Goal: Information Seeking & Learning: Learn about a topic

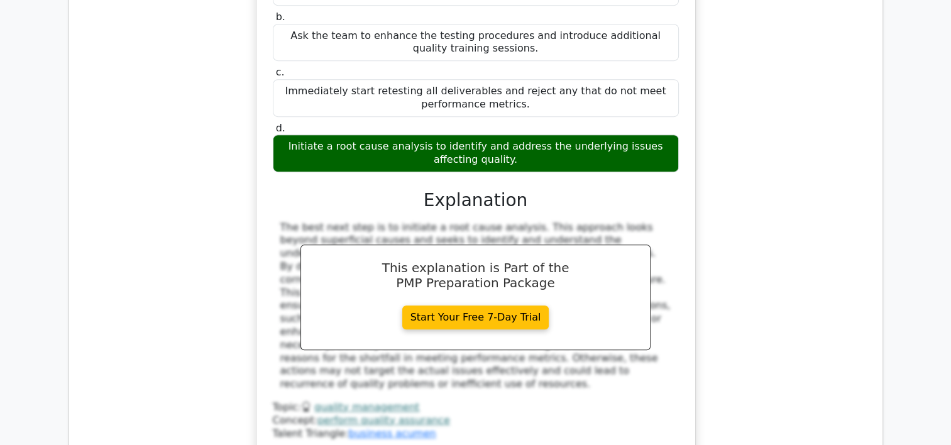
scroll to position [5373, 0]
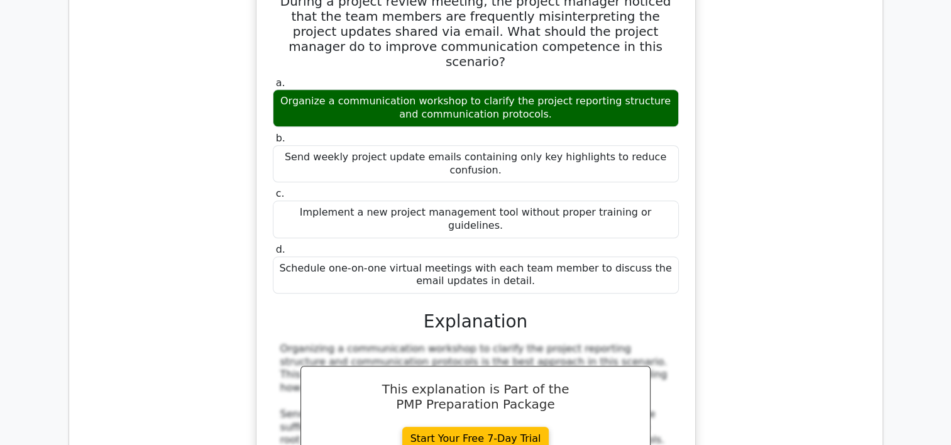
scroll to position [5952, 0]
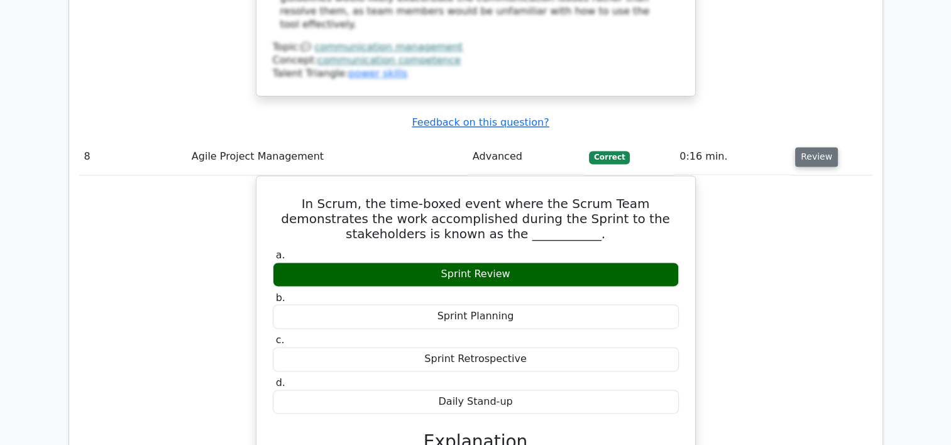
scroll to position [6480, 0]
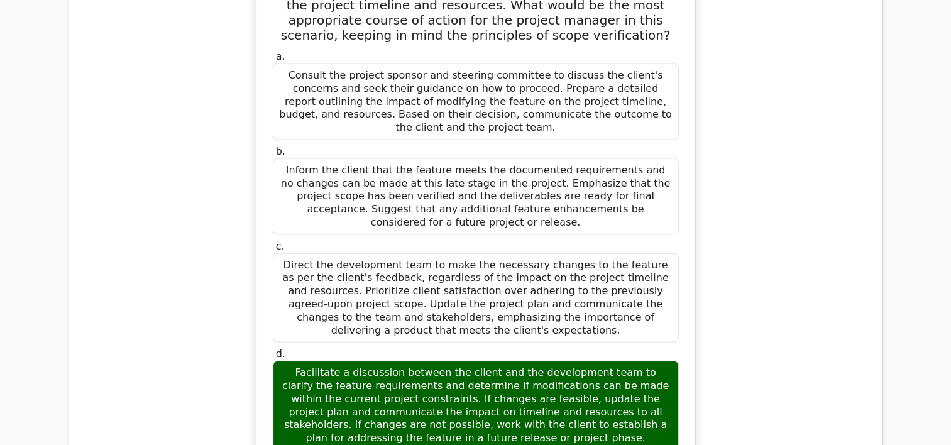
scroll to position [7511, 0]
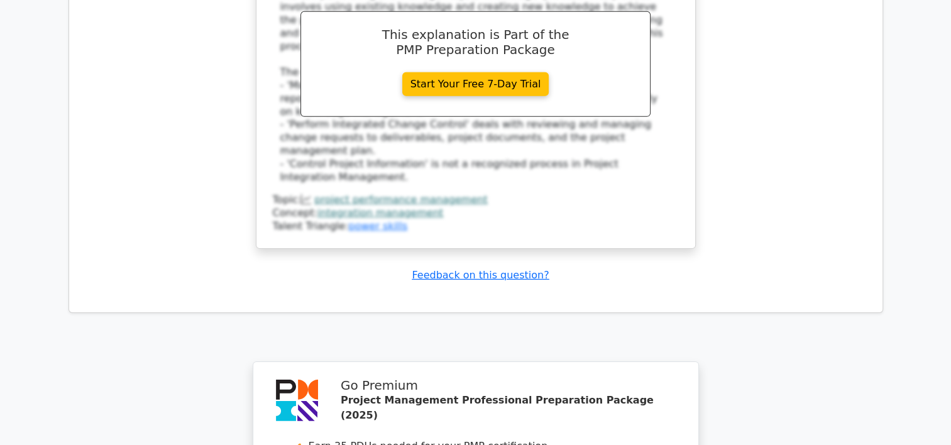
scroll to position [8679, 0]
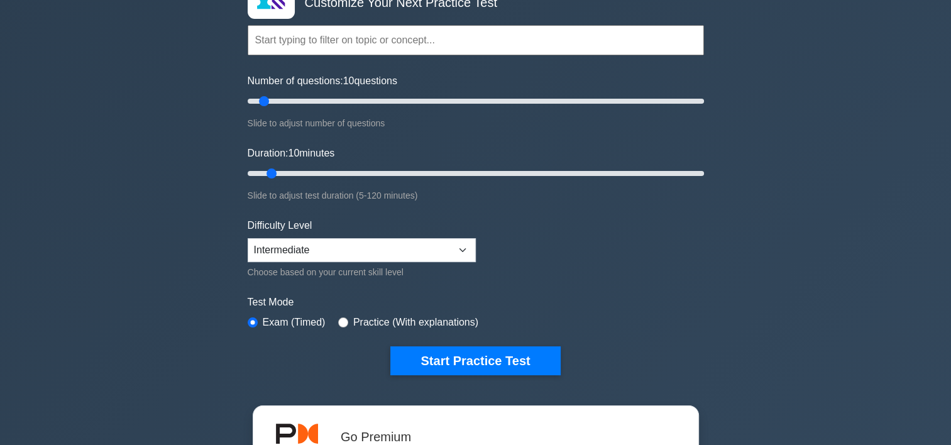
scroll to position [78, 0]
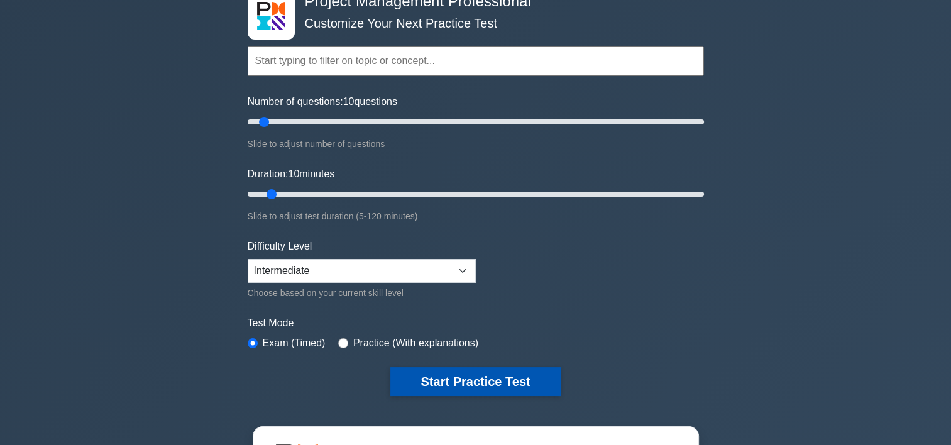
click at [469, 383] on button "Start Practice Test" at bounding box center [476, 381] width 170 height 29
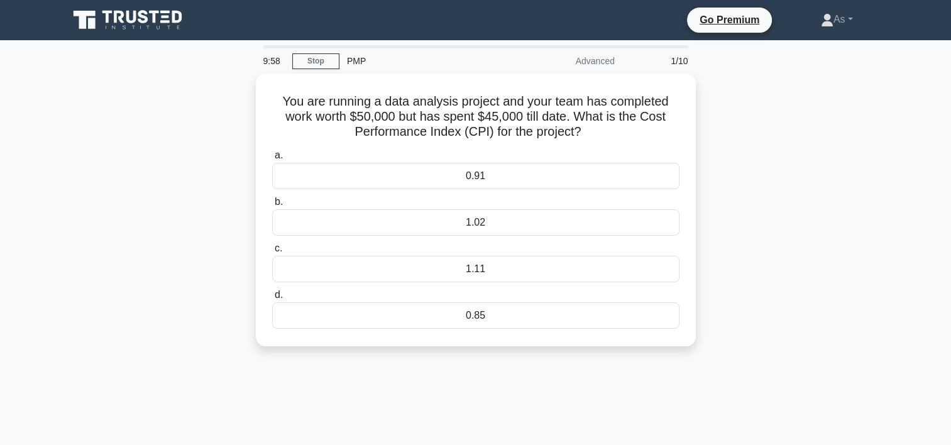
click at [742, 181] on div "You are running a data analysis project and your team has completed work worth …" at bounding box center [476, 218] width 830 height 288
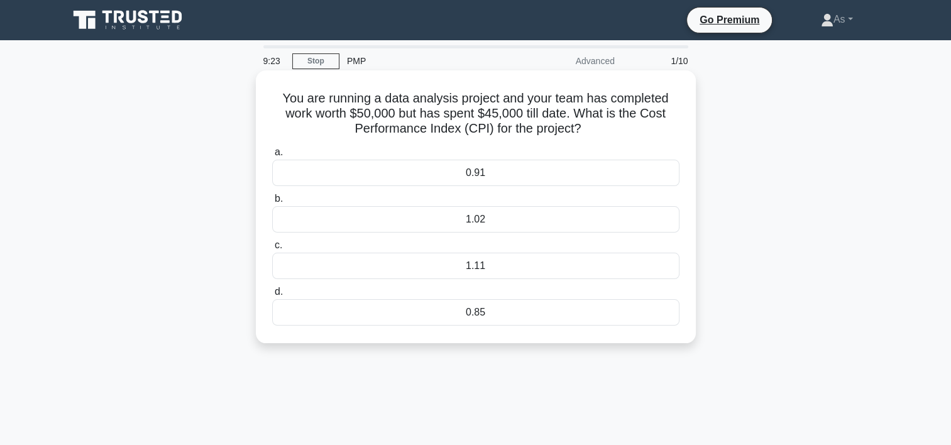
click at [619, 267] on div "1.11" at bounding box center [476, 266] width 408 height 26
click at [272, 250] on input "c. 1.11" at bounding box center [272, 245] width 0 height 8
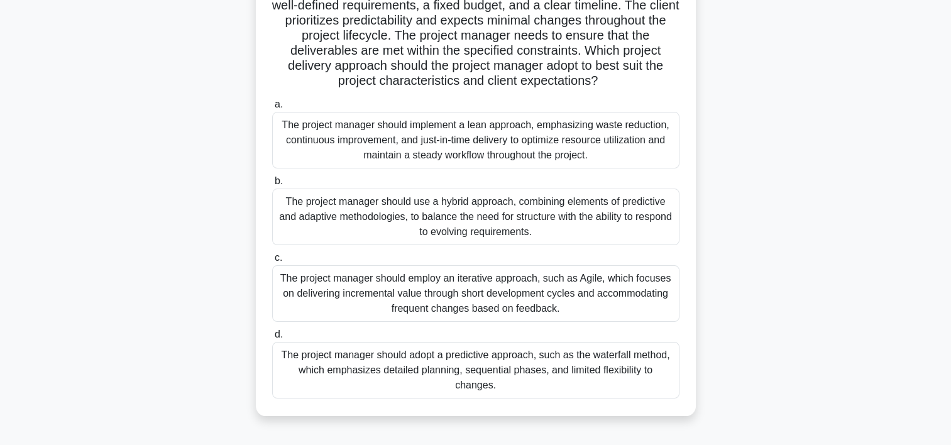
scroll to position [128, 0]
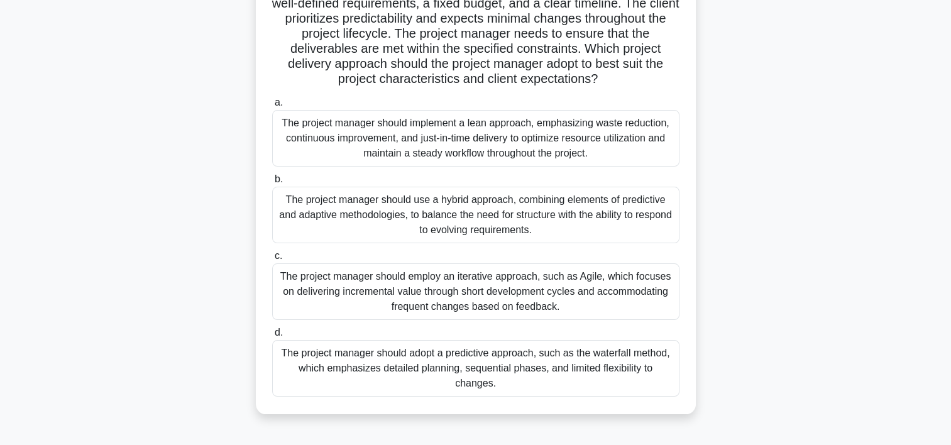
click at [889, 247] on div "A construction company is undertaking a large-scale residential project involvi…" at bounding box center [476, 187] width 830 height 484
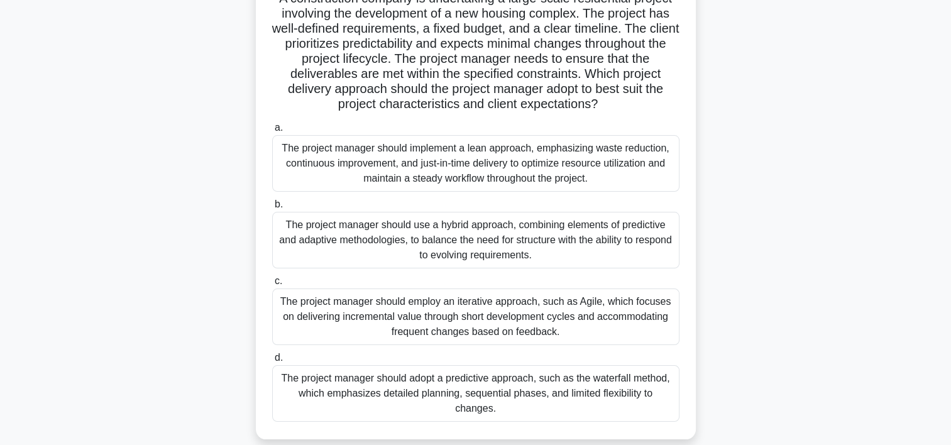
click at [864, 135] on div "A construction company is undertaking a large-scale residential project involvi…" at bounding box center [476, 212] width 830 height 484
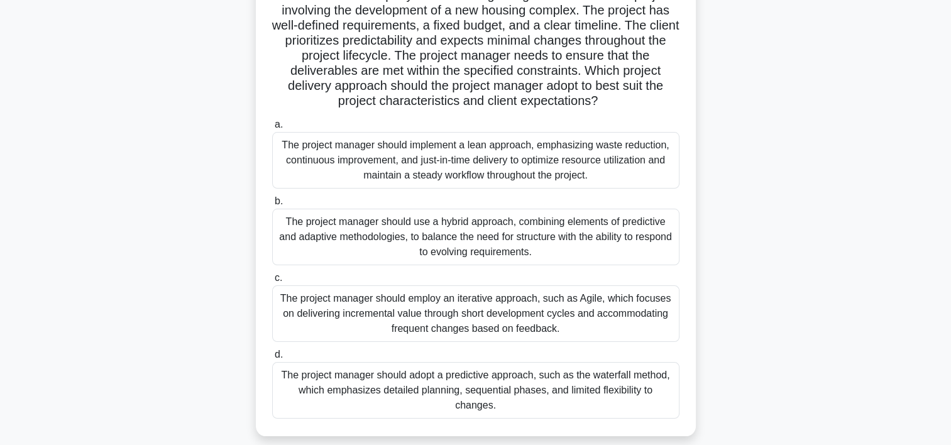
click at [639, 386] on div "The project manager should adopt a predictive approach, such as the waterfall m…" at bounding box center [476, 390] width 408 height 57
click at [272, 359] on input "d. The project manager should adopt a predictive approach, such as the waterfal…" at bounding box center [272, 355] width 0 height 8
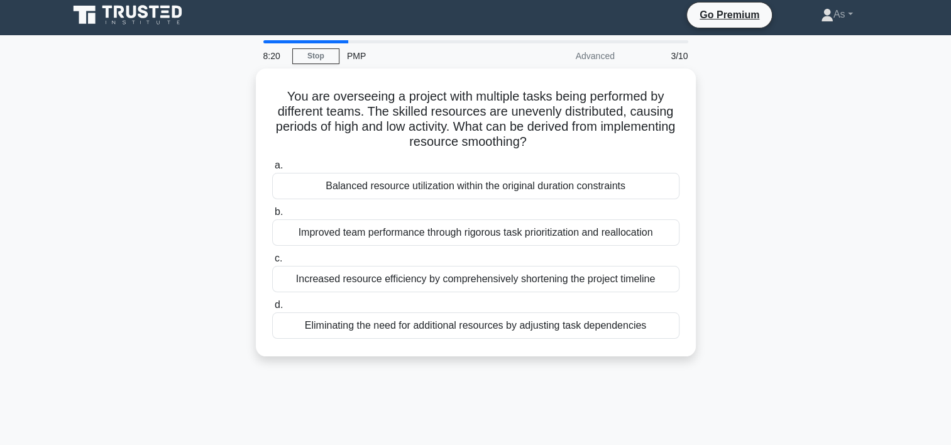
scroll to position [0, 0]
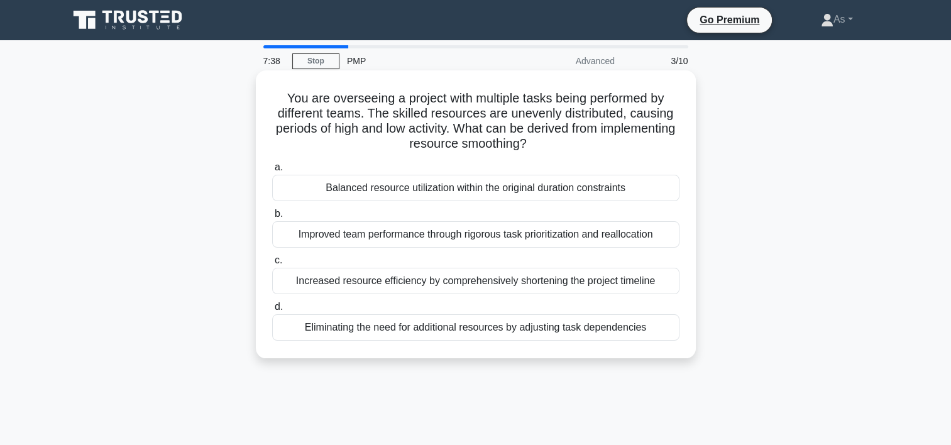
click at [614, 191] on div "Balanced resource utilization within the original duration constraints" at bounding box center [476, 188] width 408 height 26
click at [272, 172] on input "a. Balanced resource utilization within the original duration constraints" at bounding box center [272, 168] width 0 height 8
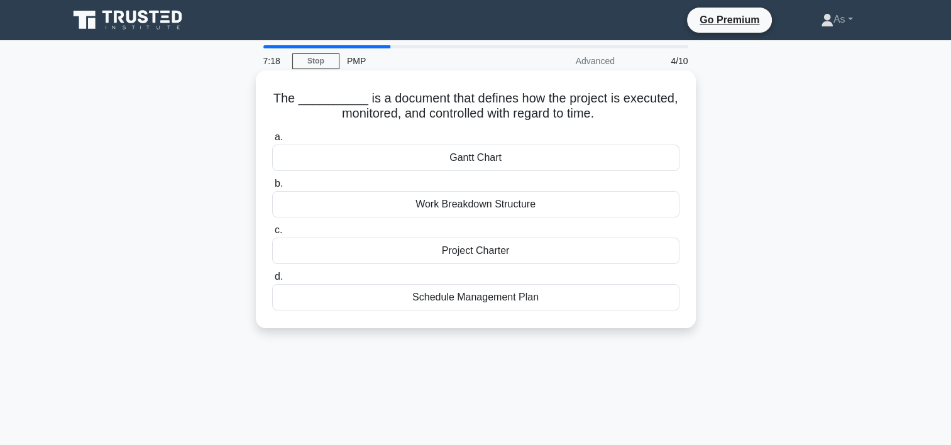
click at [614, 160] on div "Gantt Chart" at bounding box center [476, 158] width 408 height 26
click at [272, 141] on input "a. Gantt Chart" at bounding box center [272, 137] width 0 height 8
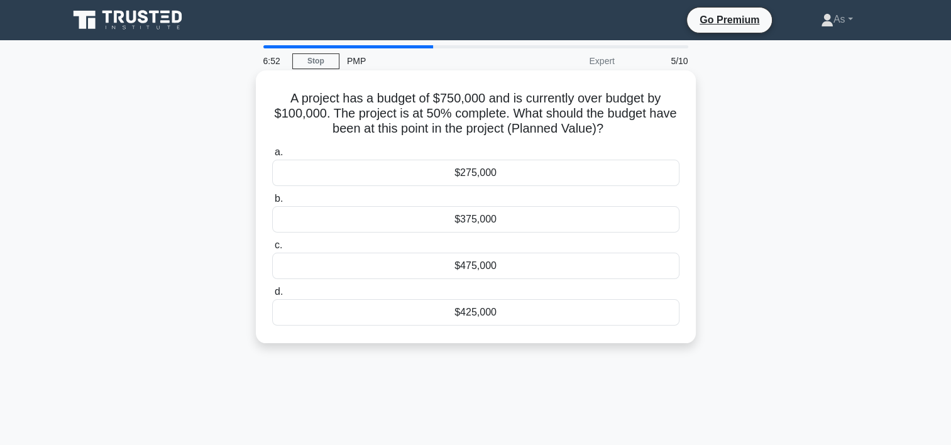
click at [599, 217] on div "$375,000" at bounding box center [476, 219] width 408 height 26
click at [272, 203] on input "b. $375,000" at bounding box center [272, 199] width 0 height 8
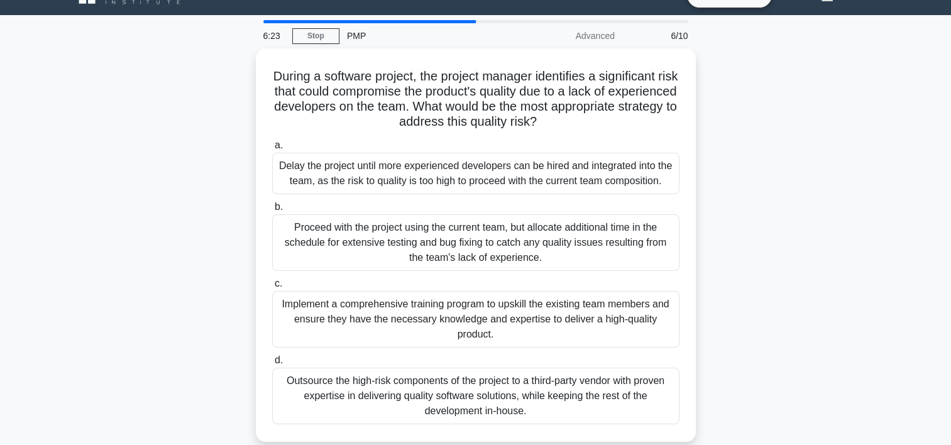
scroll to position [50, 0]
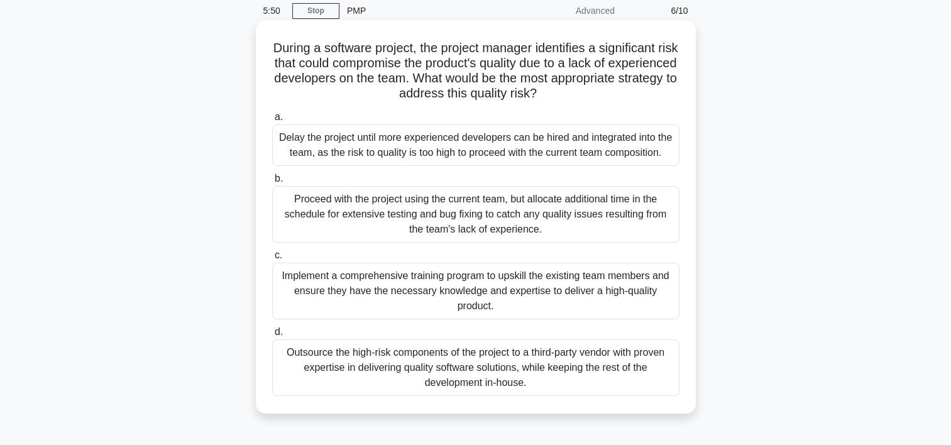
click at [621, 296] on div "Implement a comprehensive training program to upskill the existing team members…" at bounding box center [476, 291] width 408 height 57
click at [272, 260] on input "c. Implement a comprehensive training program to upskill the existing team memb…" at bounding box center [272, 256] width 0 height 8
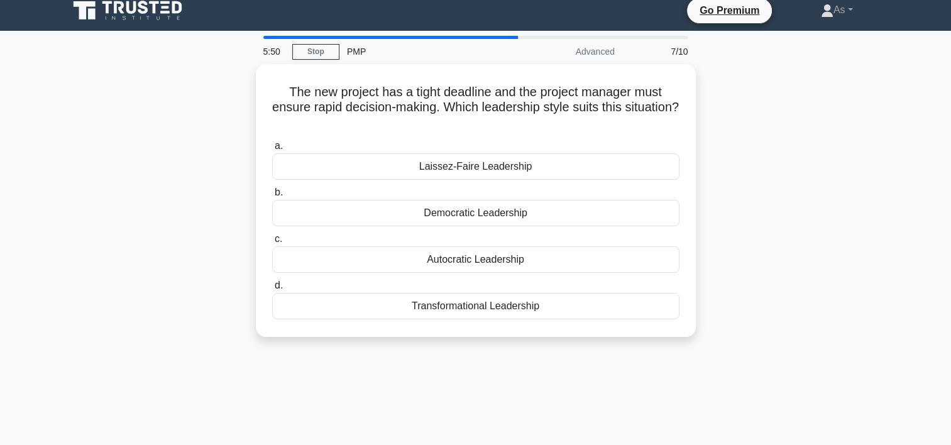
scroll to position [0, 0]
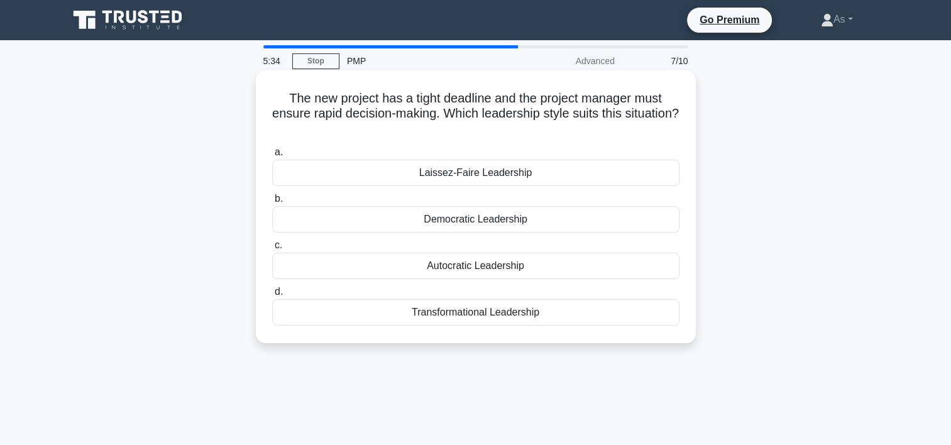
click at [553, 267] on div "Autocratic Leadership" at bounding box center [476, 266] width 408 height 26
click at [272, 250] on input "c. Autocratic Leadership" at bounding box center [272, 245] width 0 height 8
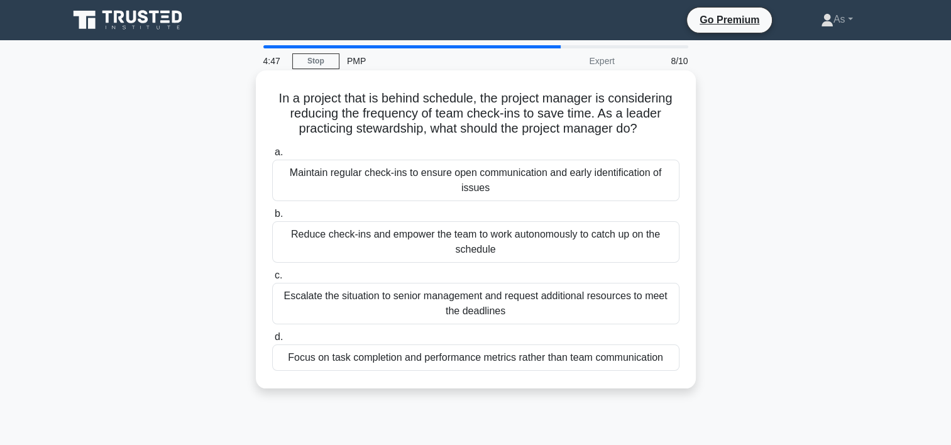
click at [646, 252] on div "Reduce check-ins and empower the team to work autonomously to catch up on the s…" at bounding box center [476, 242] width 408 height 42
click at [272, 218] on input "b. Reduce check-ins and empower the team to work autonomously to catch up on th…" at bounding box center [272, 214] width 0 height 8
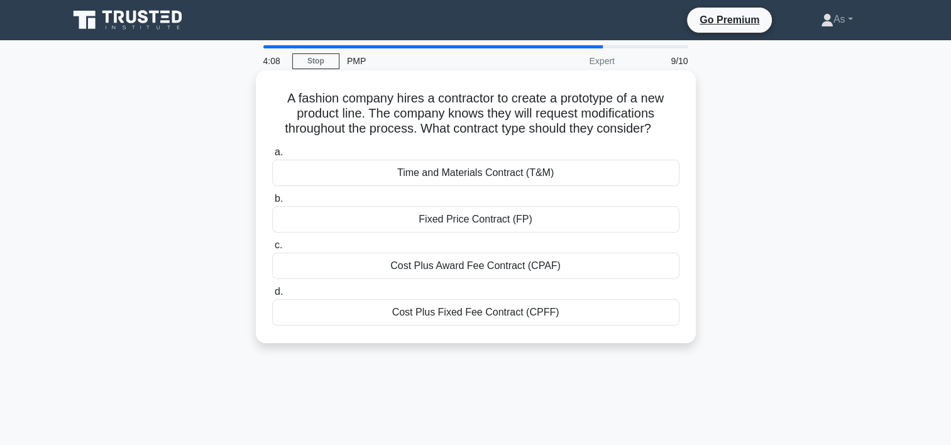
click at [604, 262] on div "Cost Plus Award Fee Contract (CPAF)" at bounding box center [476, 266] width 408 height 26
click at [272, 250] on input "c. Cost Plus Award Fee Contract (CPAF)" at bounding box center [272, 245] width 0 height 8
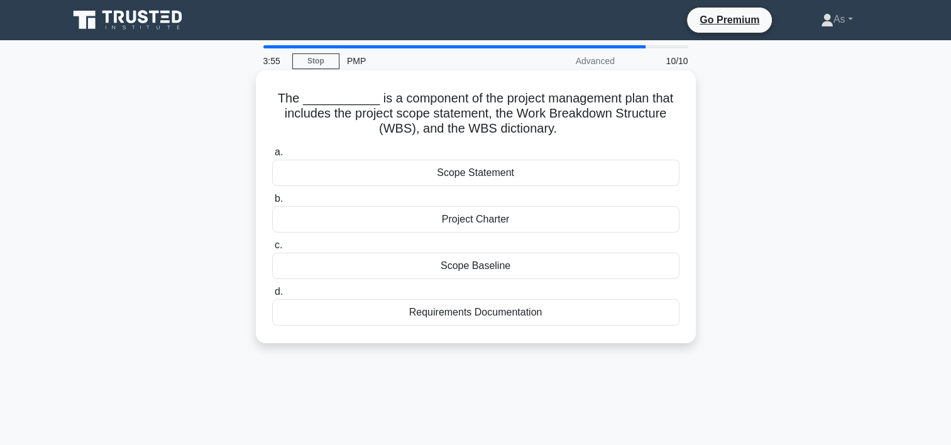
click at [633, 262] on div "Scope Baseline" at bounding box center [476, 266] width 408 height 26
click at [272, 250] on input "c. Scope Baseline" at bounding box center [272, 245] width 0 height 8
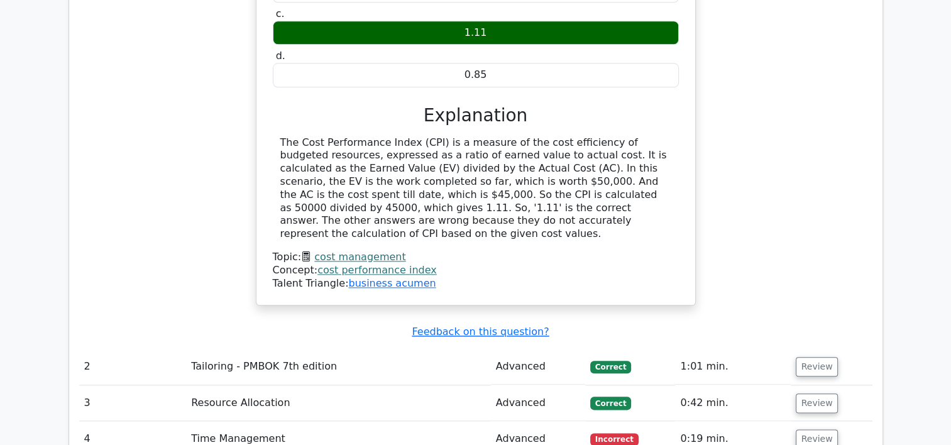
scroll to position [1430, 0]
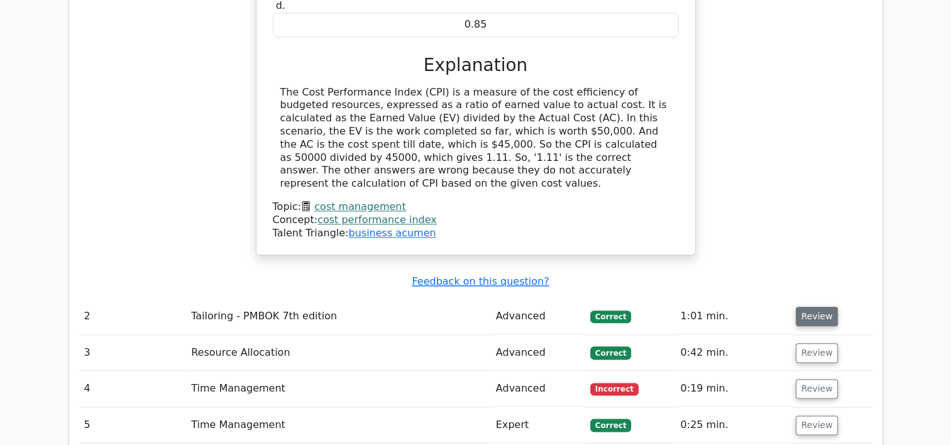
click at [816, 307] on button "Review" at bounding box center [817, 316] width 43 height 19
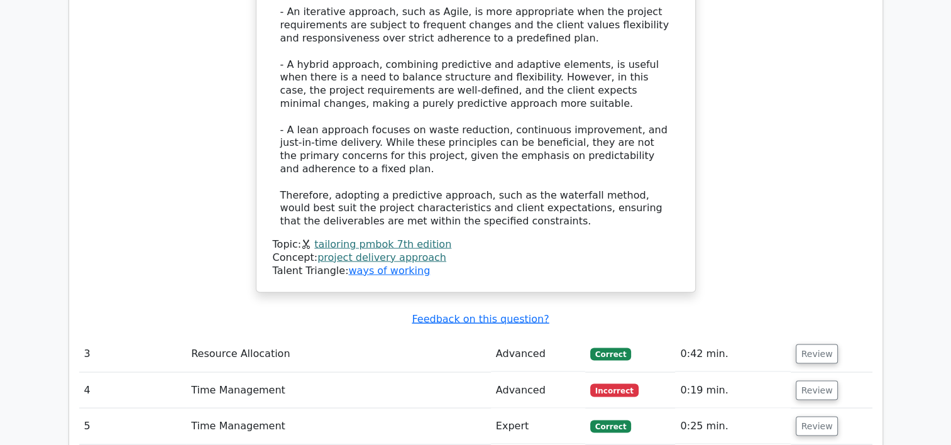
scroll to position [2440, 0]
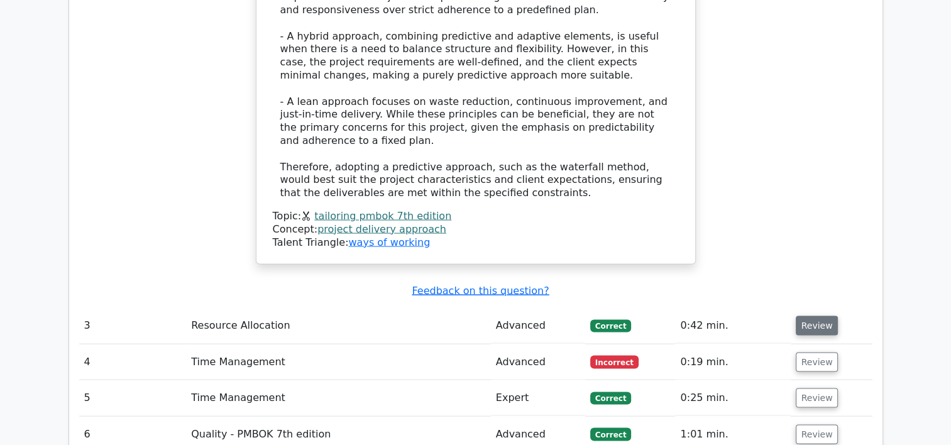
click at [813, 316] on button "Review" at bounding box center [817, 325] width 43 height 19
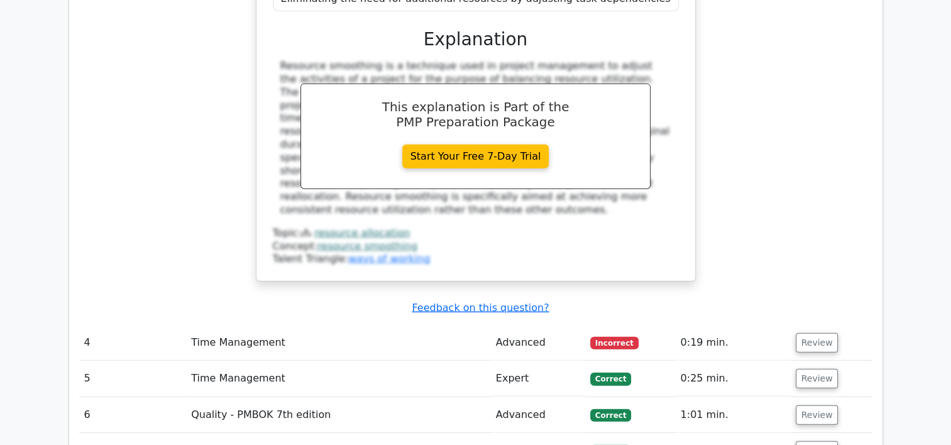
scroll to position [3066, 0]
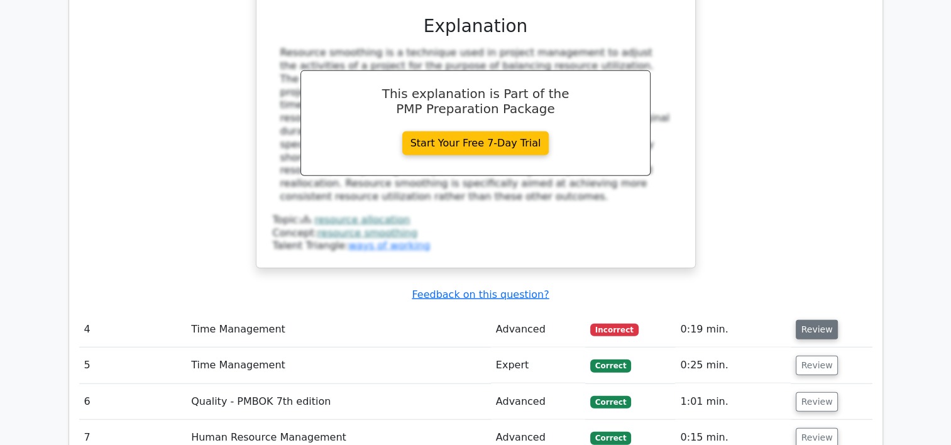
click at [807, 320] on button "Review" at bounding box center [817, 329] width 43 height 19
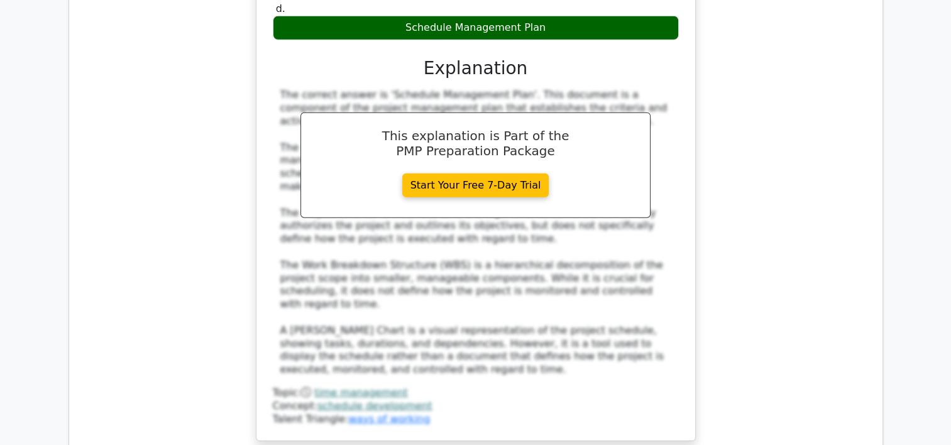
scroll to position [3681, 0]
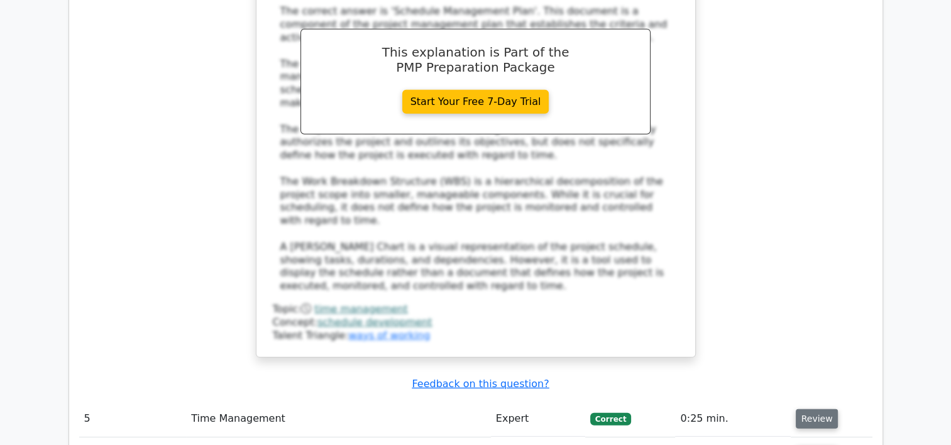
click at [823, 409] on button "Review" at bounding box center [817, 418] width 43 height 19
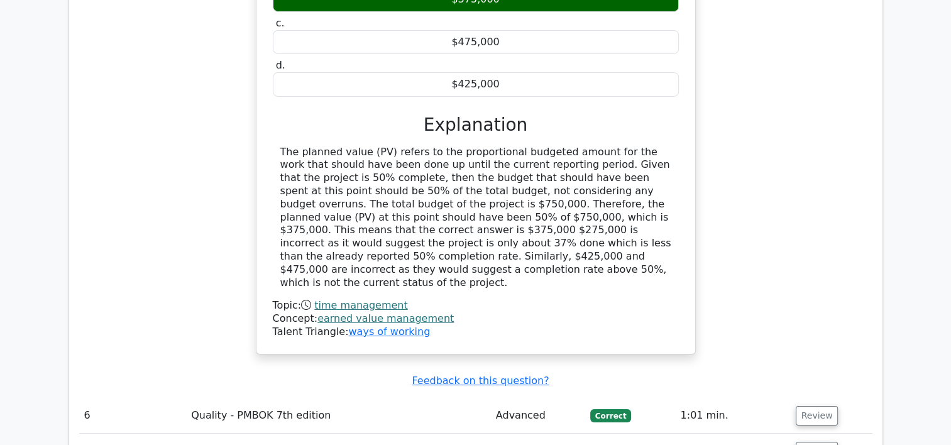
scroll to position [4289, 0]
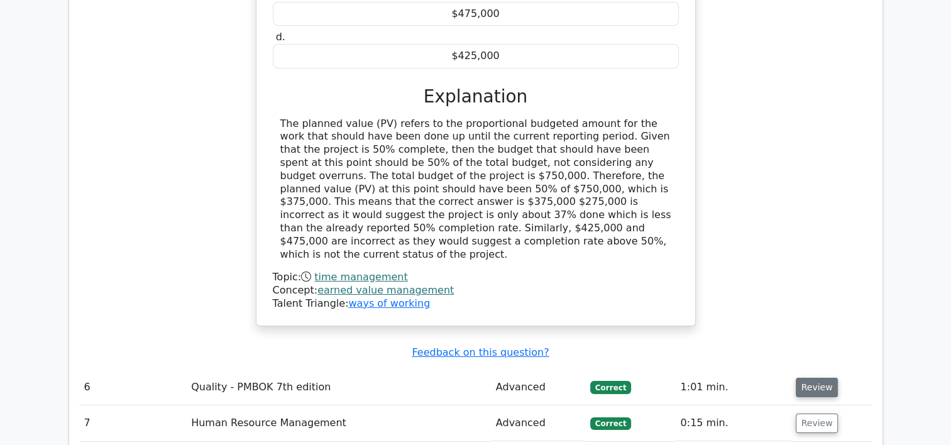
click at [813, 378] on button "Review" at bounding box center [817, 387] width 43 height 19
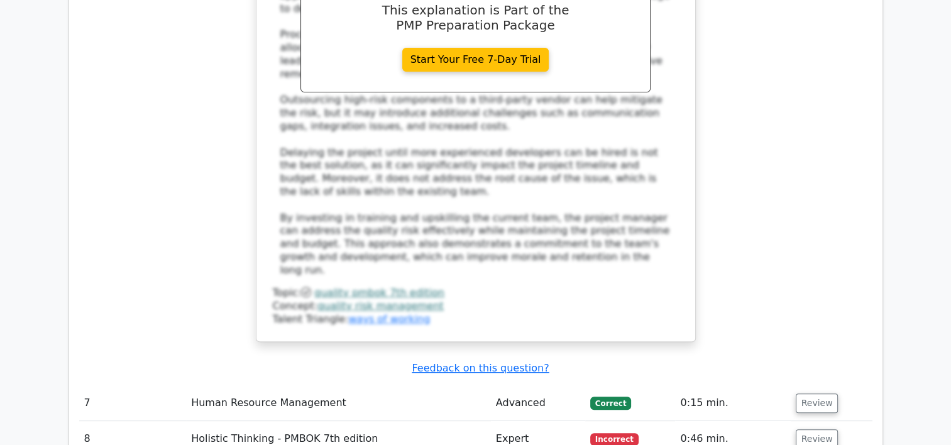
scroll to position [5156, 0]
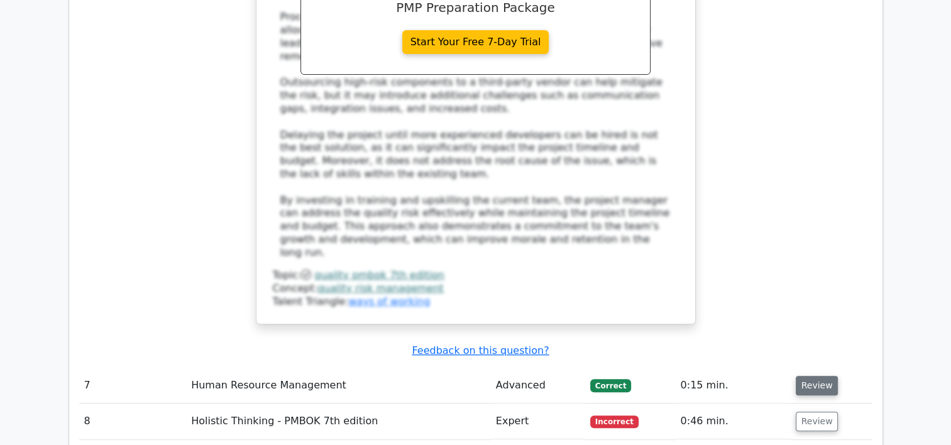
click at [814, 376] on button "Review" at bounding box center [817, 385] width 43 height 19
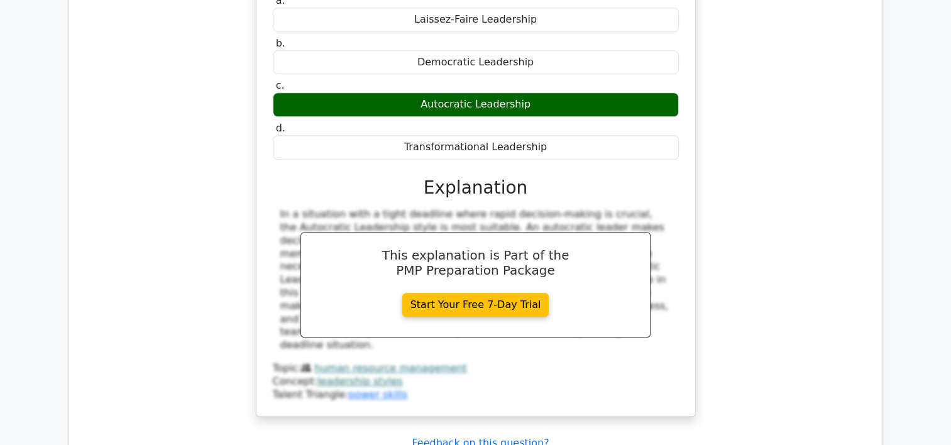
scroll to position [5651, 0]
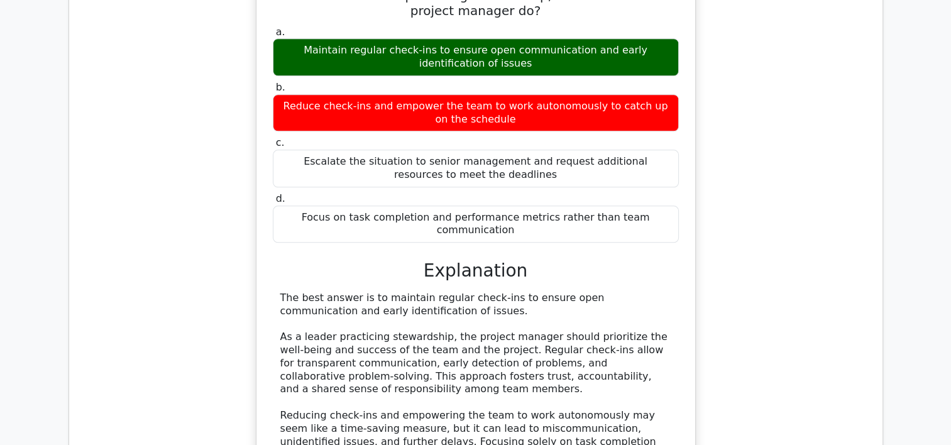
scroll to position [6237, 0]
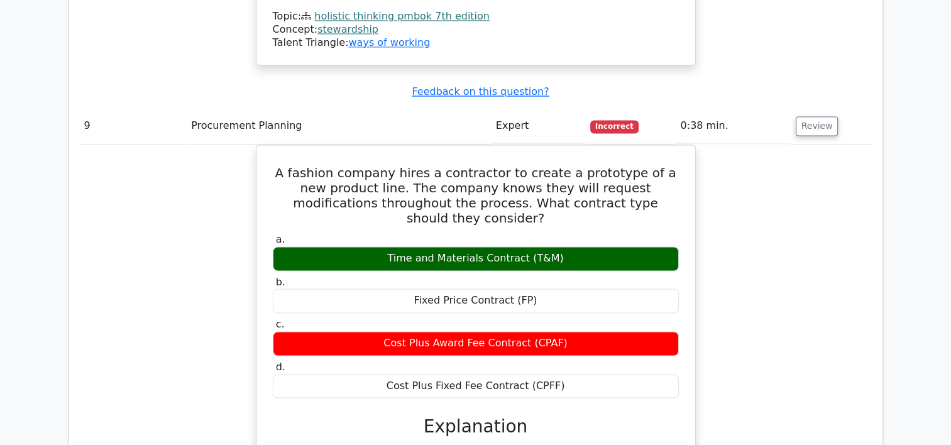
scroll to position [6725, 0]
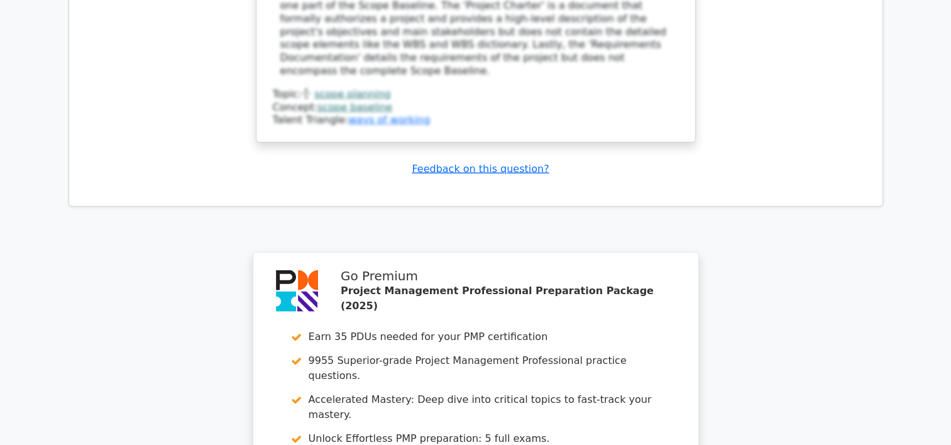
scroll to position [7909, 0]
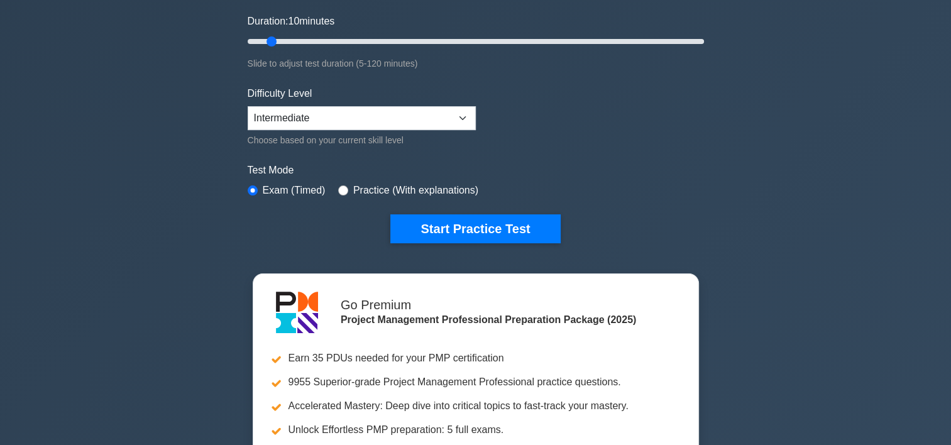
scroll to position [216, 0]
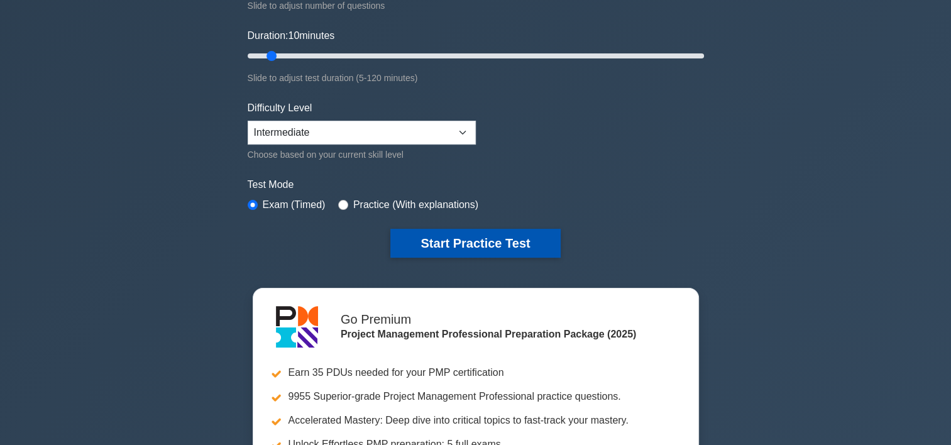
click at [493, 231] on button "Start Practice Test" at bounding box center [476, 243] width 170 height 29
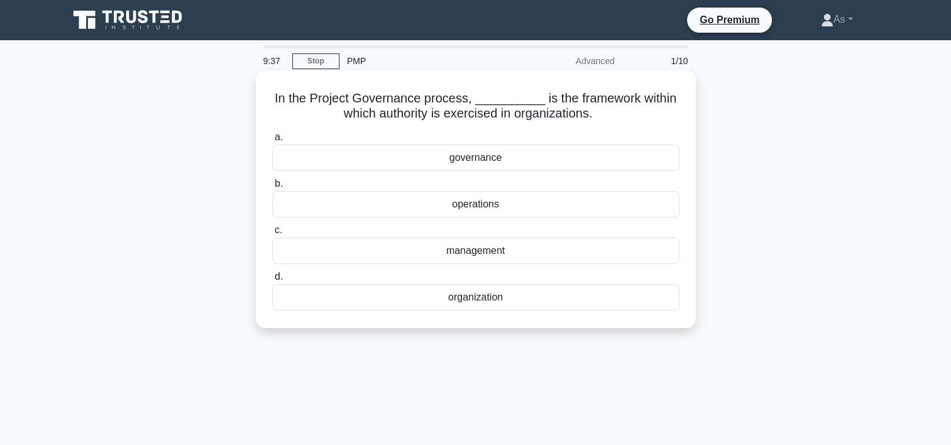
click at [626, 153] on div "governance" at bounding box center [476, 158] width 408 height 26
click at [272, 141] on input "a. governance" at bounding box center [272, 137] width 0 height 8
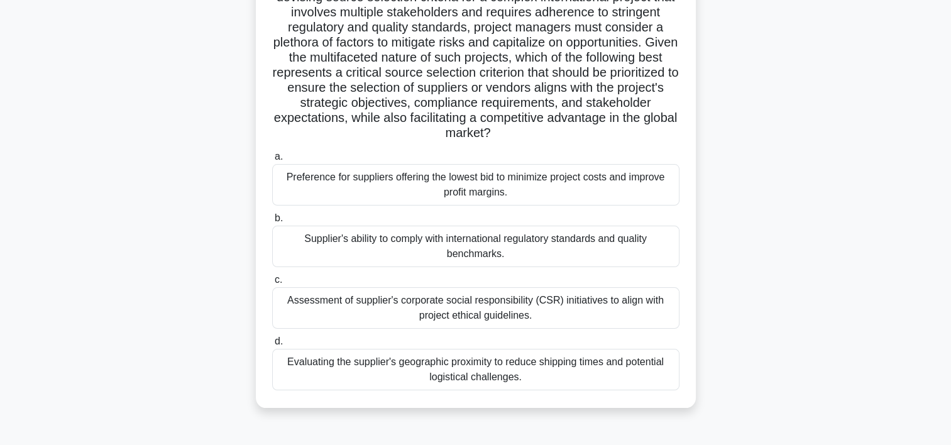
scroll to position [181, 0]
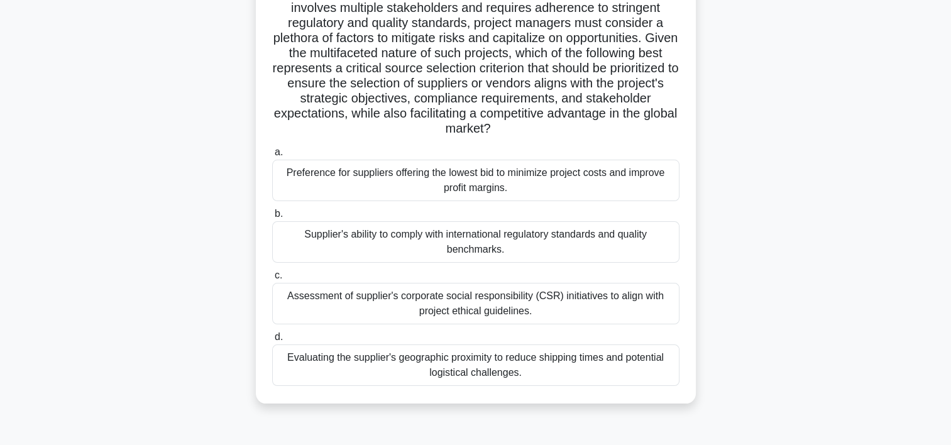
click at [594, 239] on div "Supplier's ability to comply with international regulatory standards and qualit…" at bounding box center [476, 242] width 408 height 42
click at [272, 218] on input "b. Supplier's ability to comply with international regulatory standards and qua…" at bounding box center [272, 214] width 0 height 8
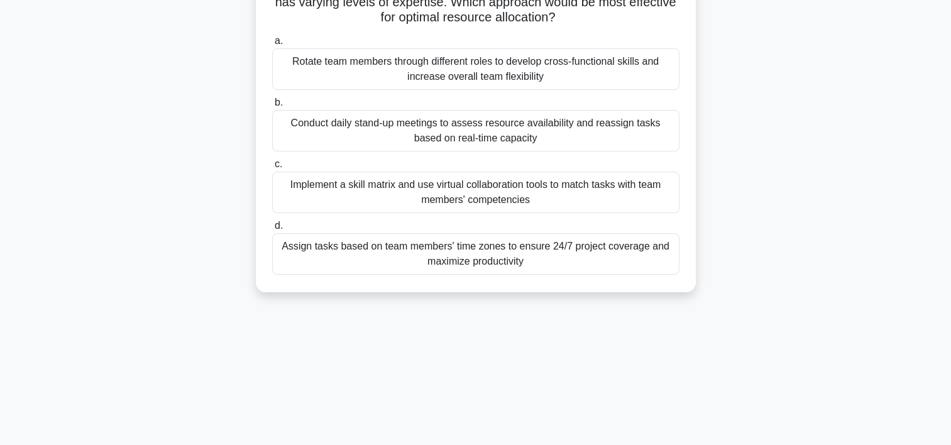
scroll to position [0, 0]
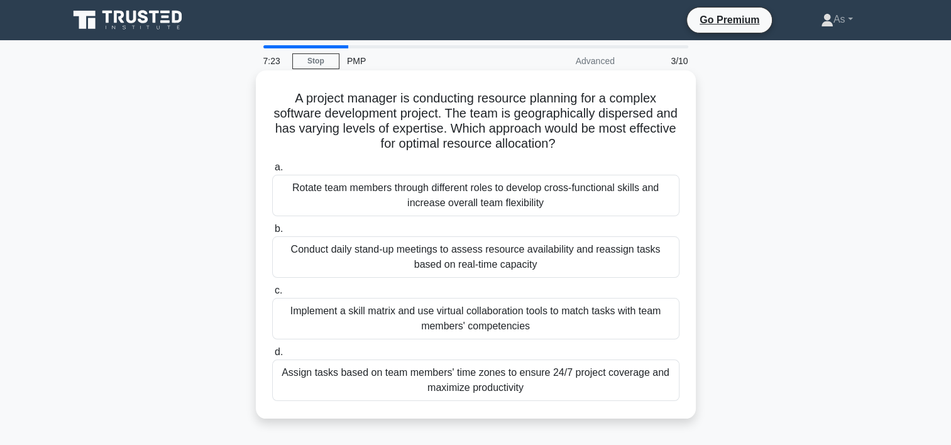
click at [653, 309] on div "Implement a skill matrix and use virtual collaboration tools to match tasks wit…" at bounding box center [476, 319] width 408 height 42
click at [272, 295] on input "c. Implement a skill matrix and use virtual collaboration tools to match tasks …" at bounding box center [272, 291] width 0 height 8
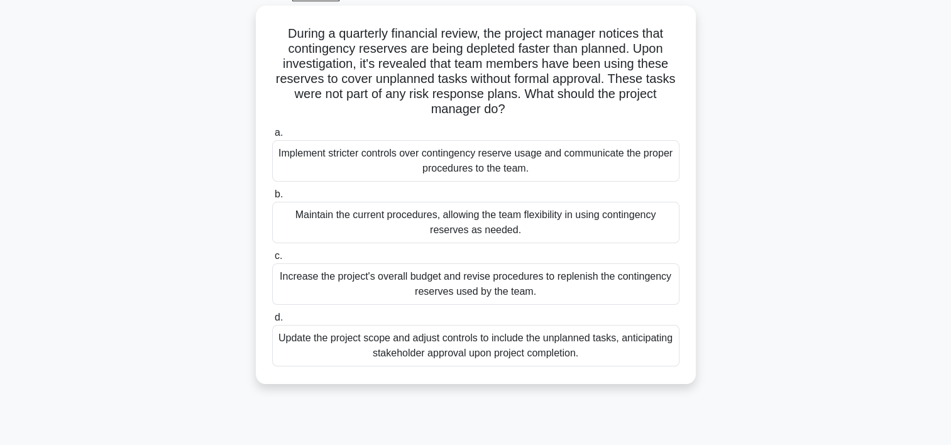
scroll to position [64, 0]
click at [596, 165] on div "Implement stricter controls over contingency reserve usage and communicate the …" at bounding box center [476, 162] width 408 height 42
click at [272, 138] on input "a. Implement stricter controls over contingency reserve usage and communicate t…" at bounding box center [272, 134] width 0 height 8
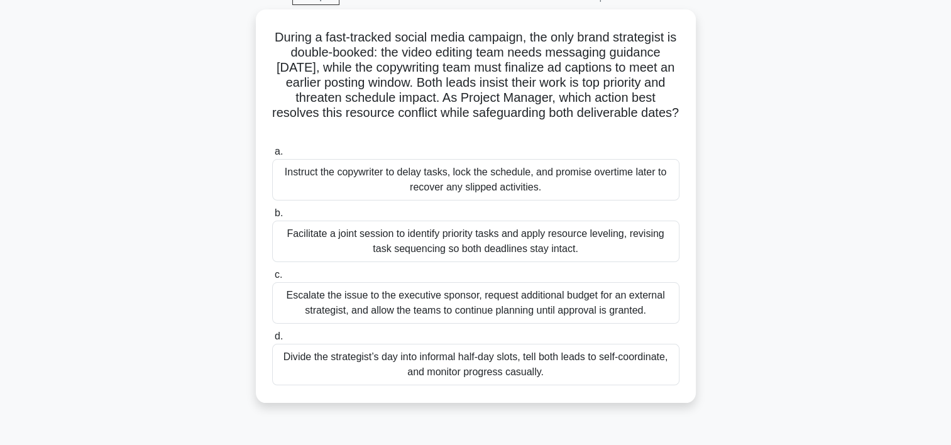
scroll to position [0, 0]
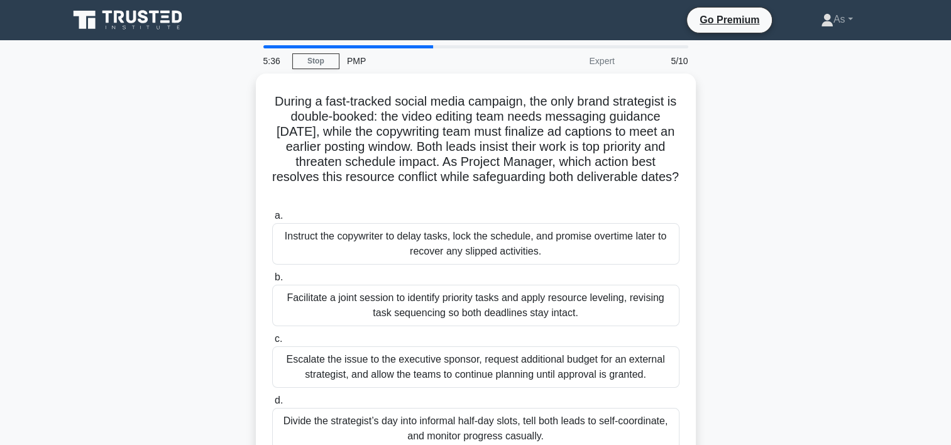
click at [777, 254] on div "During a fast-tracked social media campaign, the only brand strategist is doubl…" at bounding box center [476, 278] width 830 height 409
click at [825, 267] on div "During a fast-tracked social media campaign, the only brand strategist is doubl…" at bounding box center [476, 278] width 830 height 409
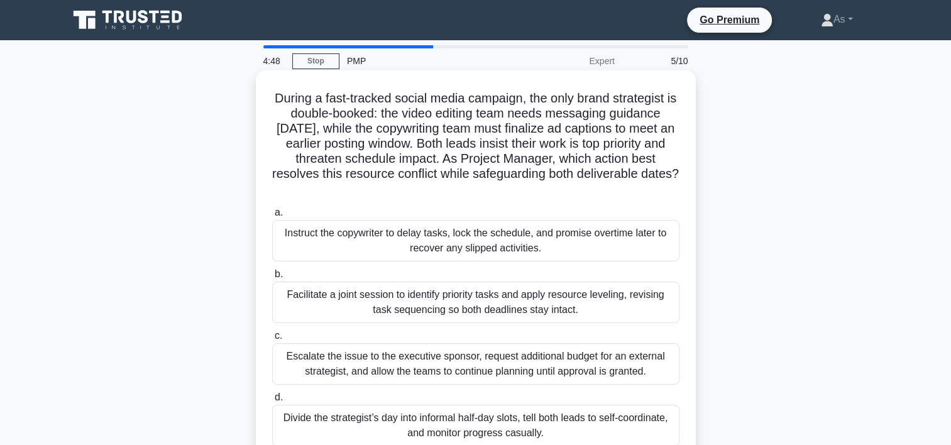
click at [662, 308] on div "Facilitate a joint session to identify priority tasks and apply resource leveli…" at bounding box center [476, 303] width 408 height 42
click at [272, 279] on input "b. Facilitate a joint session to identify priority tasks and apply resource lev…" at bounding box center [272, 274] width 0 height 8
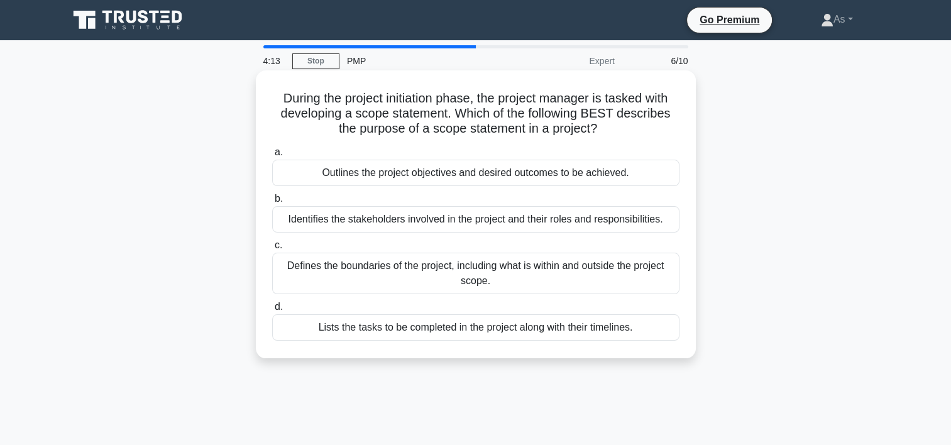
click at [643, 268] on div "Defines the boundaries of the project, including what is within and outside the…" at bounding box center [476, 274] width 408 height 42
click at [272, 250] on input "c. Defines the boundaries of the project, including what is within and outside …" at bounding box center [272, 245] width 0 height 8
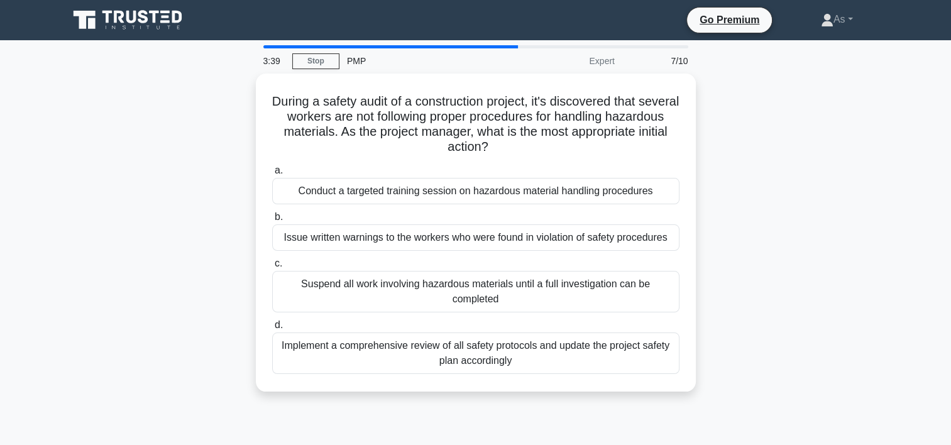
click at [805, 255] on div "During a safety audit of a construction project, it's discovered that several w…" at bounding box center [476, 240] width 830 height 333
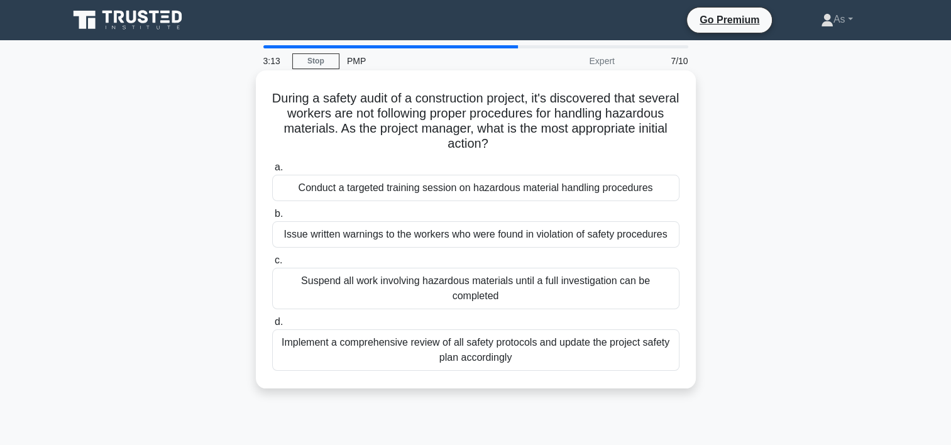
click at [644, 351] on div "Implement a comprehensive review of all safety protocols and update the project…" at bounding box center [476, 351] width 408 height 42
click at [272, 326] on input "d. Implement a comprehensive review of all safety protocols and update the proj…" at bounding box center [272, 322] width 0 height 8
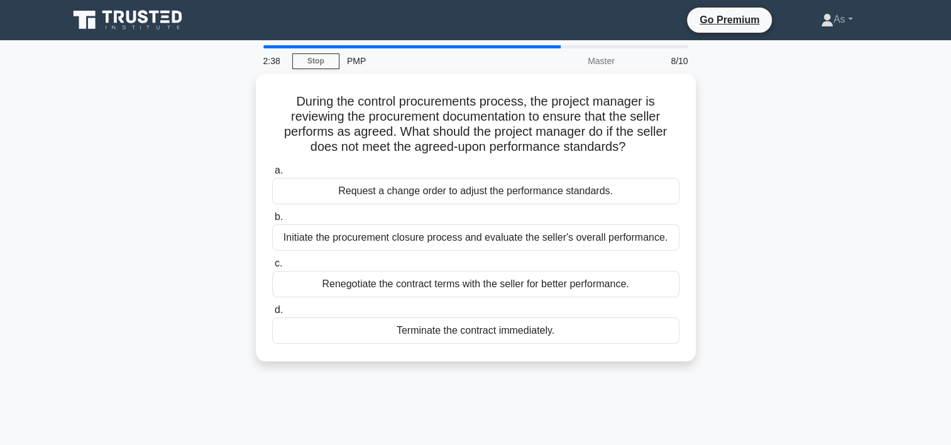
click at [718, 298] on div "During the control procurements process, the project manager is reviewing the p…" at bounding box center [476, 225] width 830 height 303
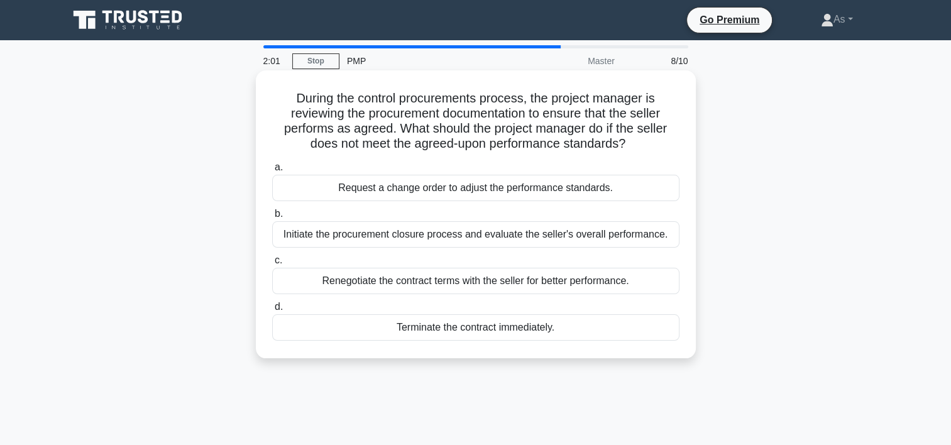
click at [657, 274] on div "Renegotiate the contract terms with the seller for better performance." at bounding box center [476, 281] width 408 height 26
click at [272, 265] on input "c. Renegotiate the contract terms with the seller for better performance." at bounding box center [272, 261] width 0 height 8
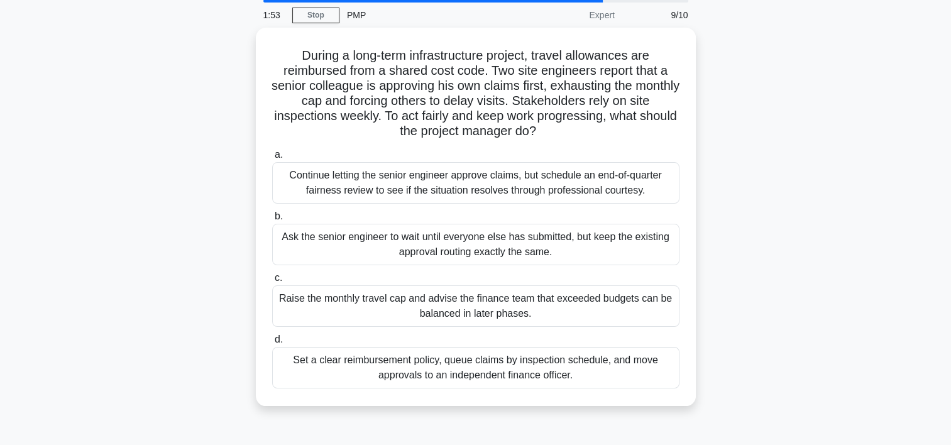
scroll to position [49, 0]
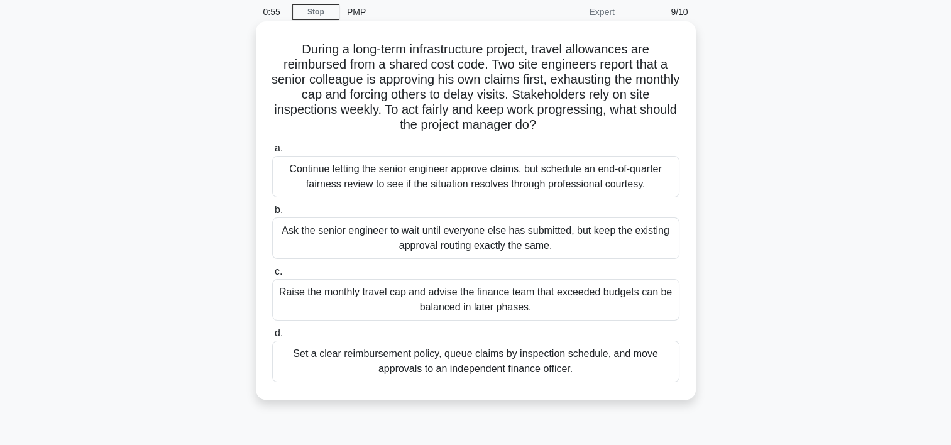
click at [628, 357] on div "Set a clear reimbursement policy, queue claims by inspection schedule, and move…" at bounding box center [476, 362] width 408 height 42
click at [272, 338] on input "d. Set a clear reimbursement policy, queue claims by inspection schedule, and m…" at bounding box center [272, 334] width 0 height 8
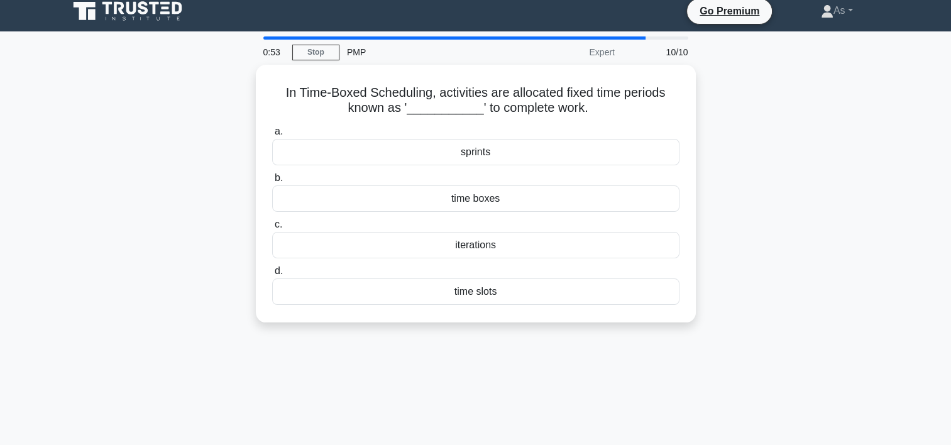
scroll to position [0, 0]
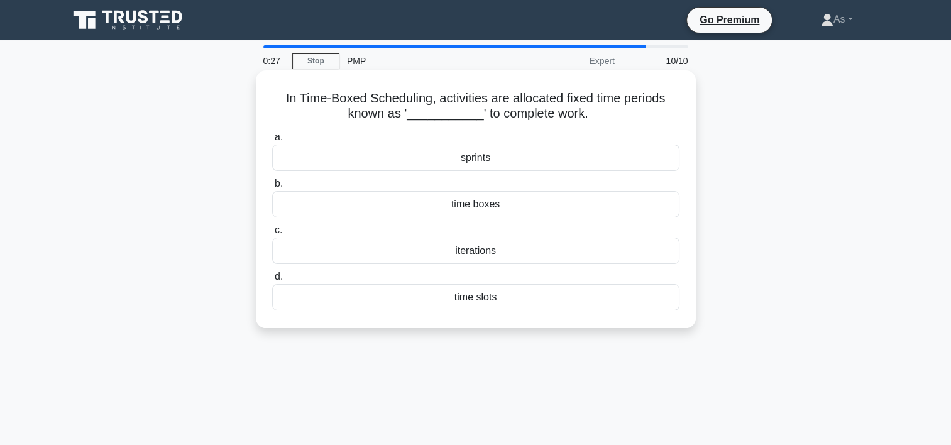
click at [635, 150] on div "sprints" at bounding box center [476, 158] width 408 height 26
click at [272, 141] on input "a. sprints" at bounding box center [272, 137] width 0 height 8
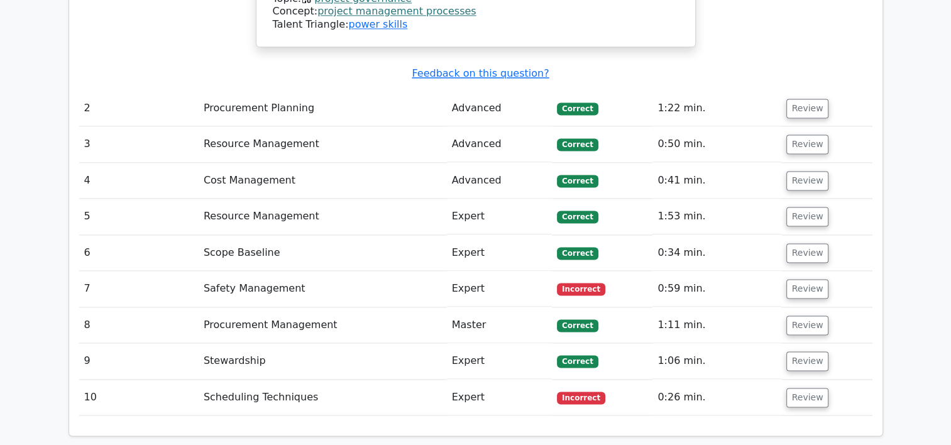
scroll to position [1712, 0]
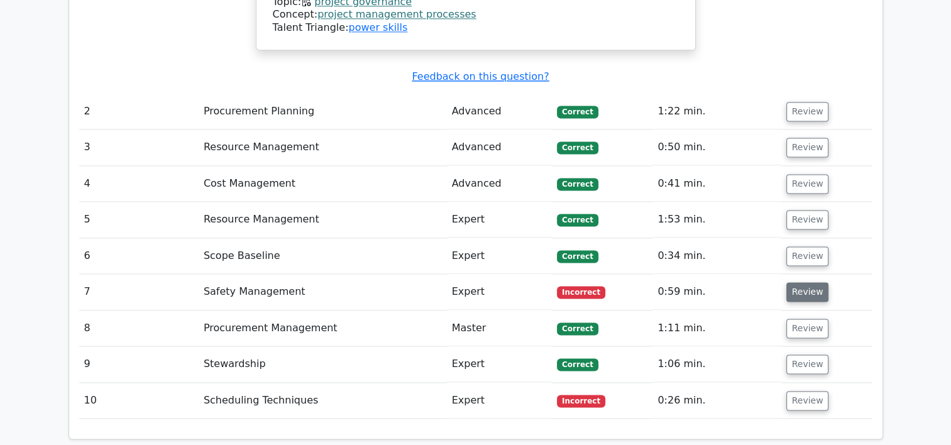
click at [802, 282] on button "Review" at bounding box center [808, 291] width 43 height 19
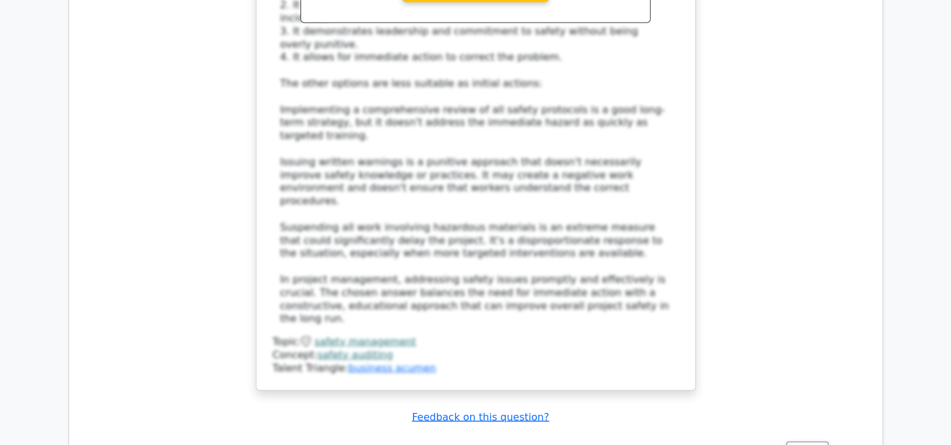
scroll to position [2516, 0]
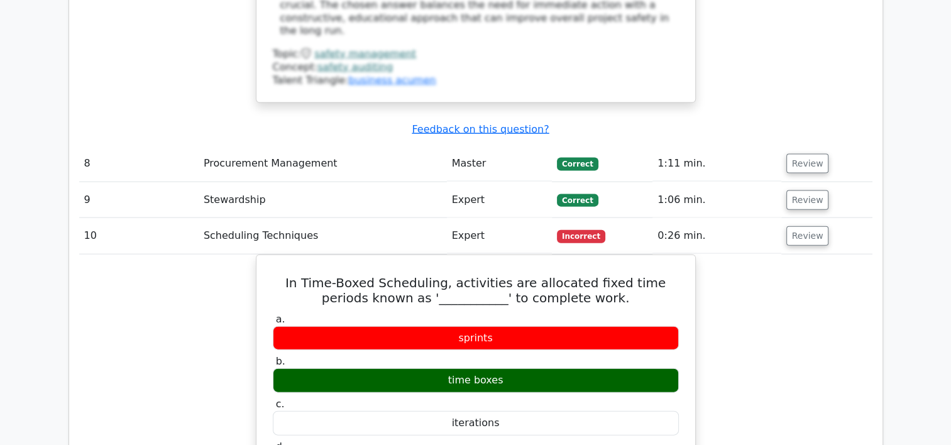
scroll to position [2684, 0]
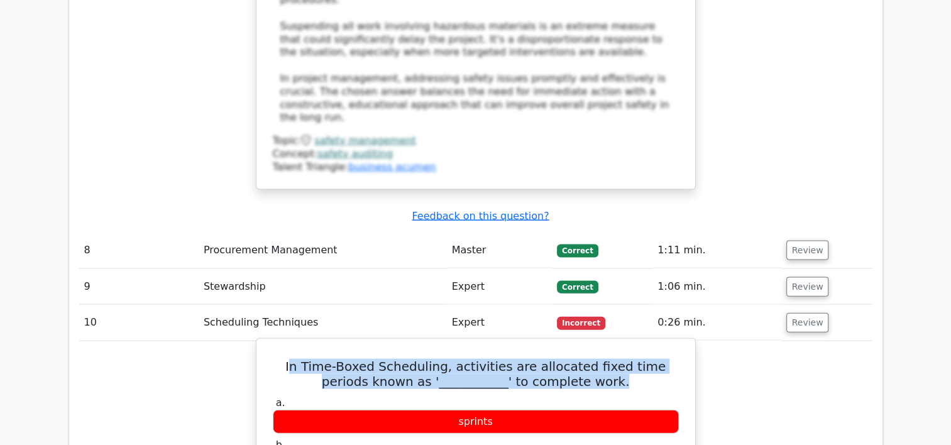
drag, startPoint x: 286, startPoint y: 172, endPoint x: 608, endPoint y: 182, distance: 322.1
click at [608, 359] on h5 "In Time-Boxed Scheduling, activities are allocated fixed time periods known as …" at bounding box center [476, 374] width 409 height 30
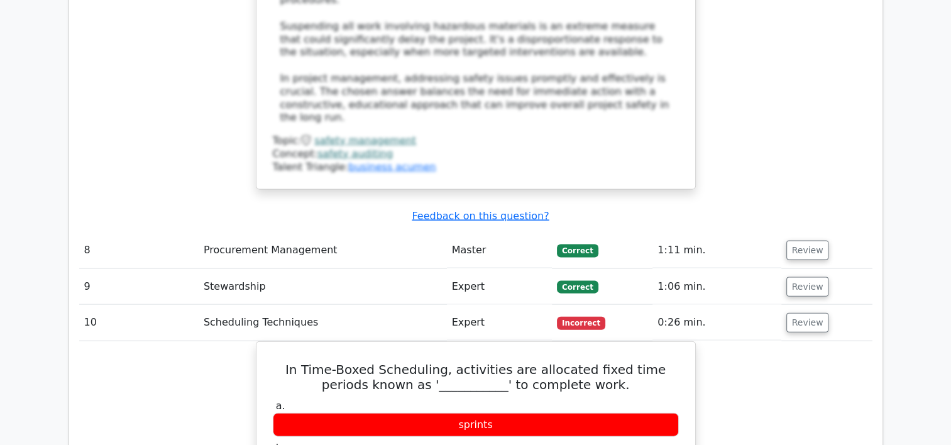
drag, startPoint x: 608, startPoint y: 182, endPoint x: 762, endPoint y: 269, distance: 176.8
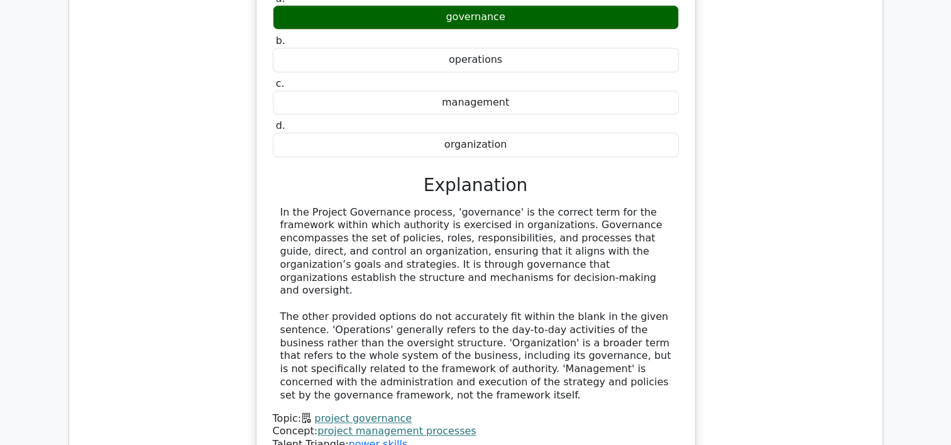
scroll to position [1328, 0]
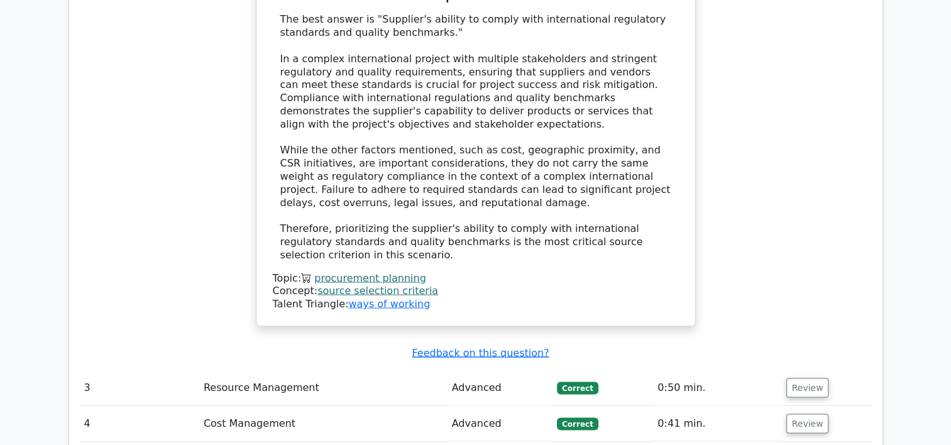
scroll to position [2400, 0]
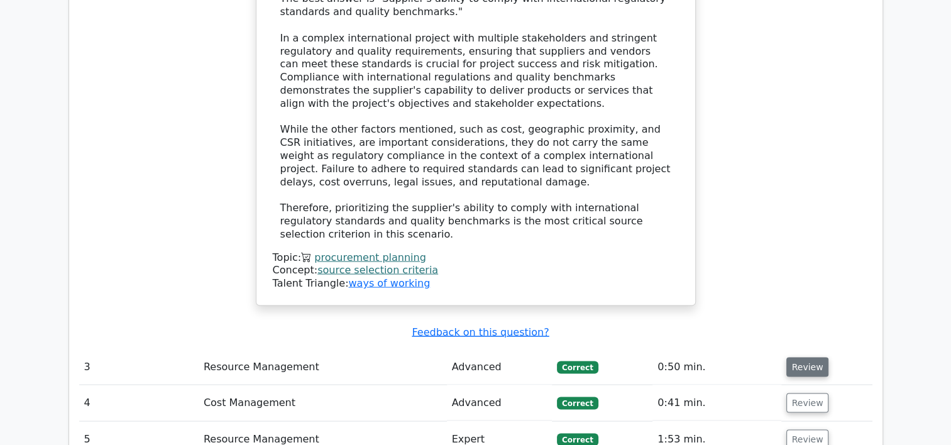
click at [808, 358] on button "Review" at bounding box center [808, 367] width 43 height 19
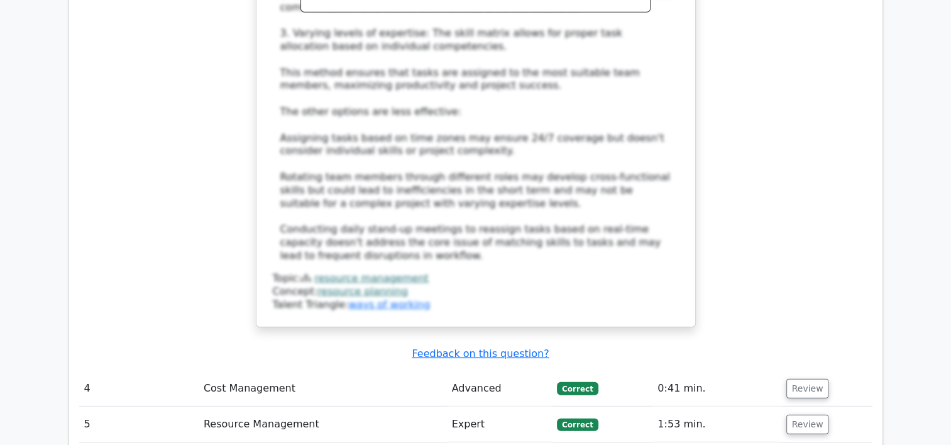
scroll to position [3289, 0]
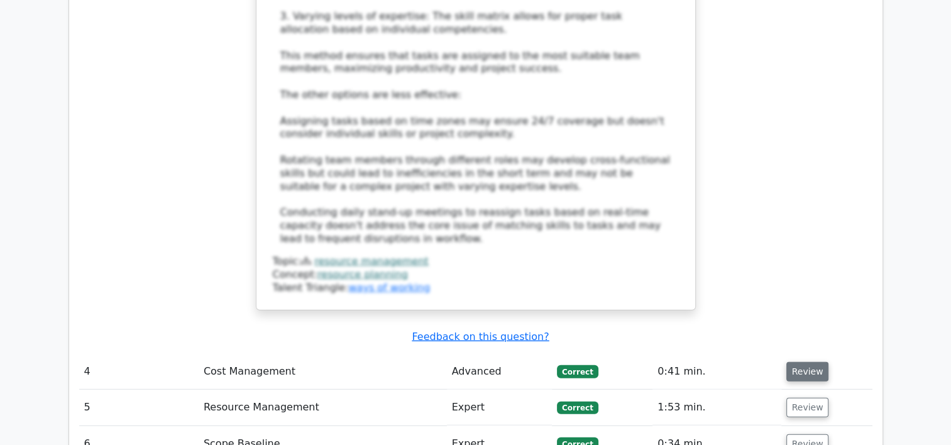
click at [793, 362] on button "Review" at bounding box center [808, 371] width 43 height 19
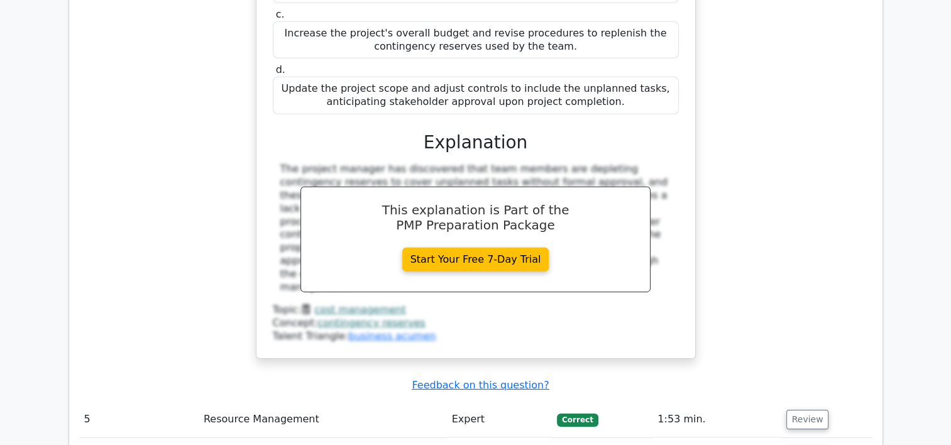
scroll to position [3951, 0]
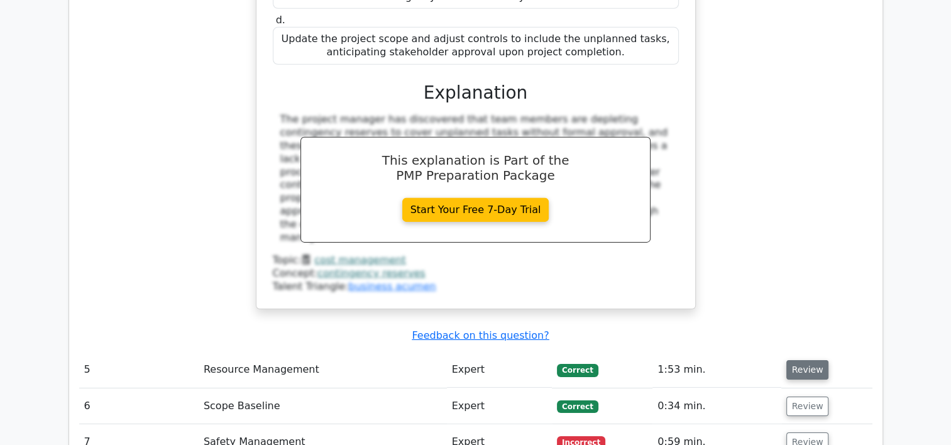
click at [812, 360] on button "Review" at bounding box center [808, 369] width 43 height 19
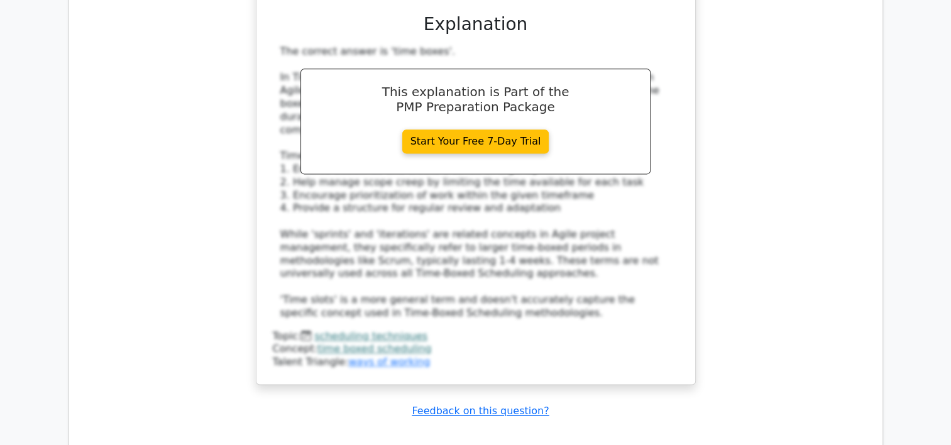
scroll to position [6449, 0]
